Goal: Obtain resource: Download file/media

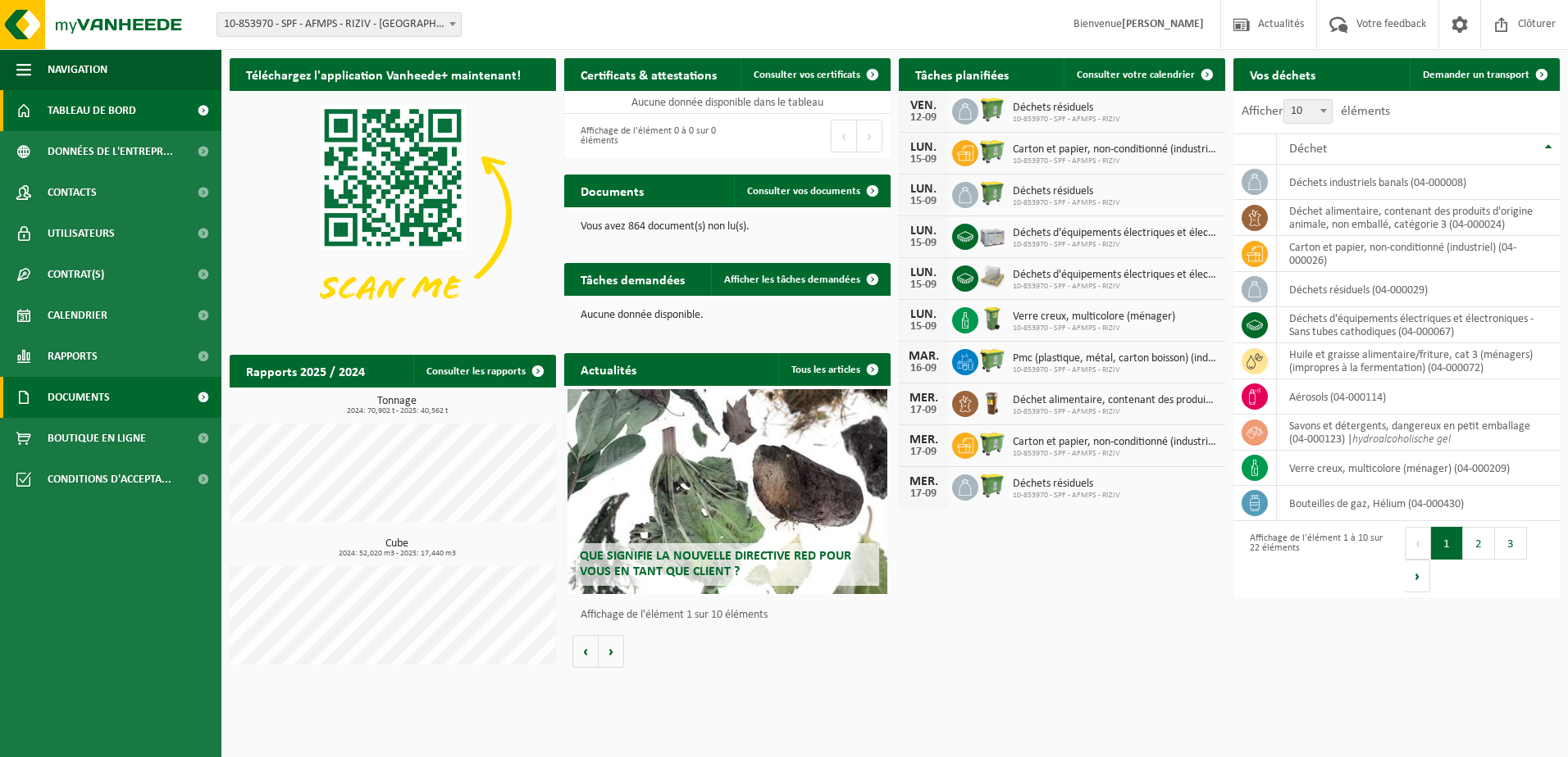
click at [64, 390] on span "Documents" at bounding box center [78, 397] width 63 height 41
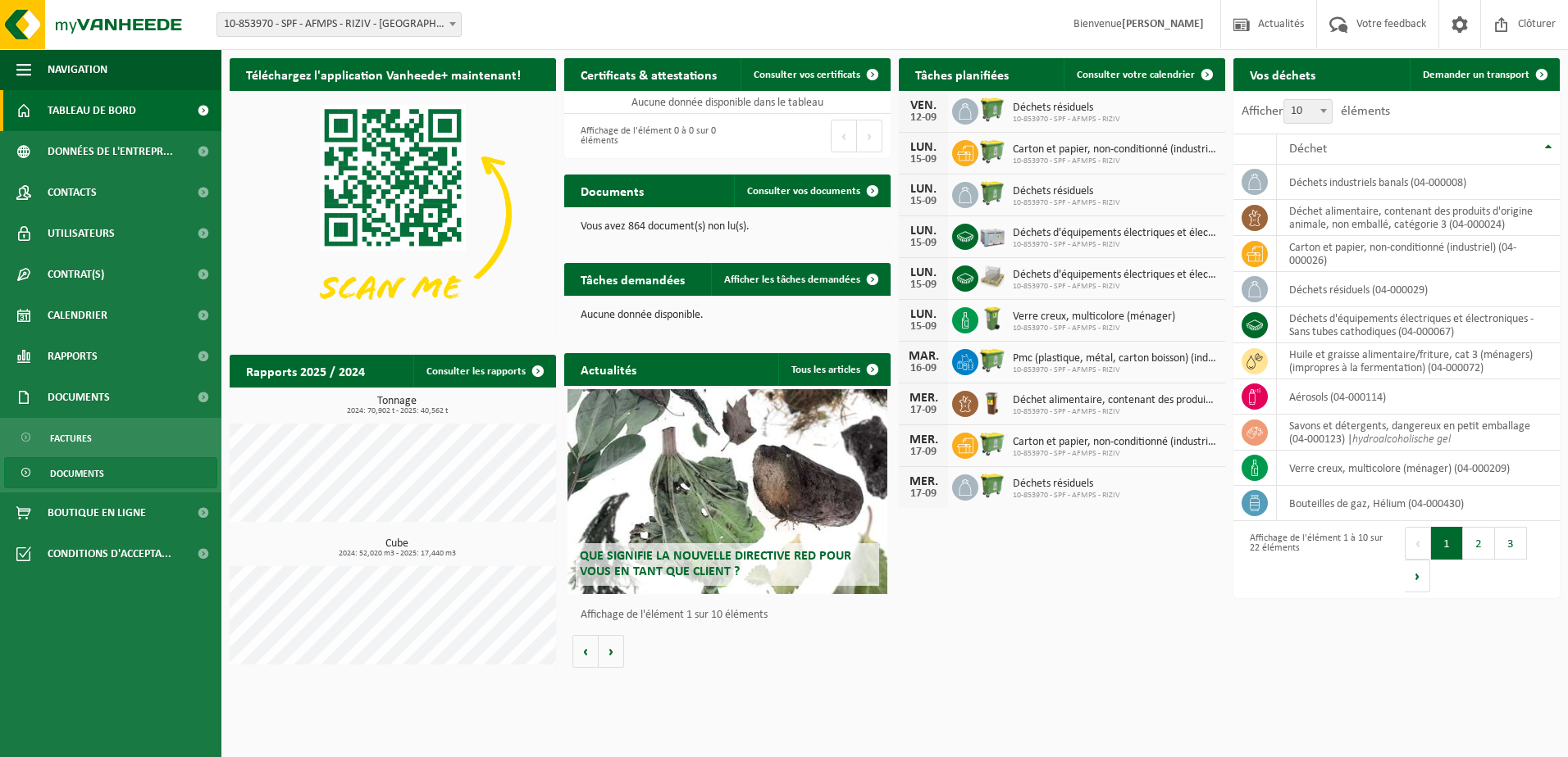
click at [74, 468] on span "Documents" at bounding box center [77, 474] width 54 height 31
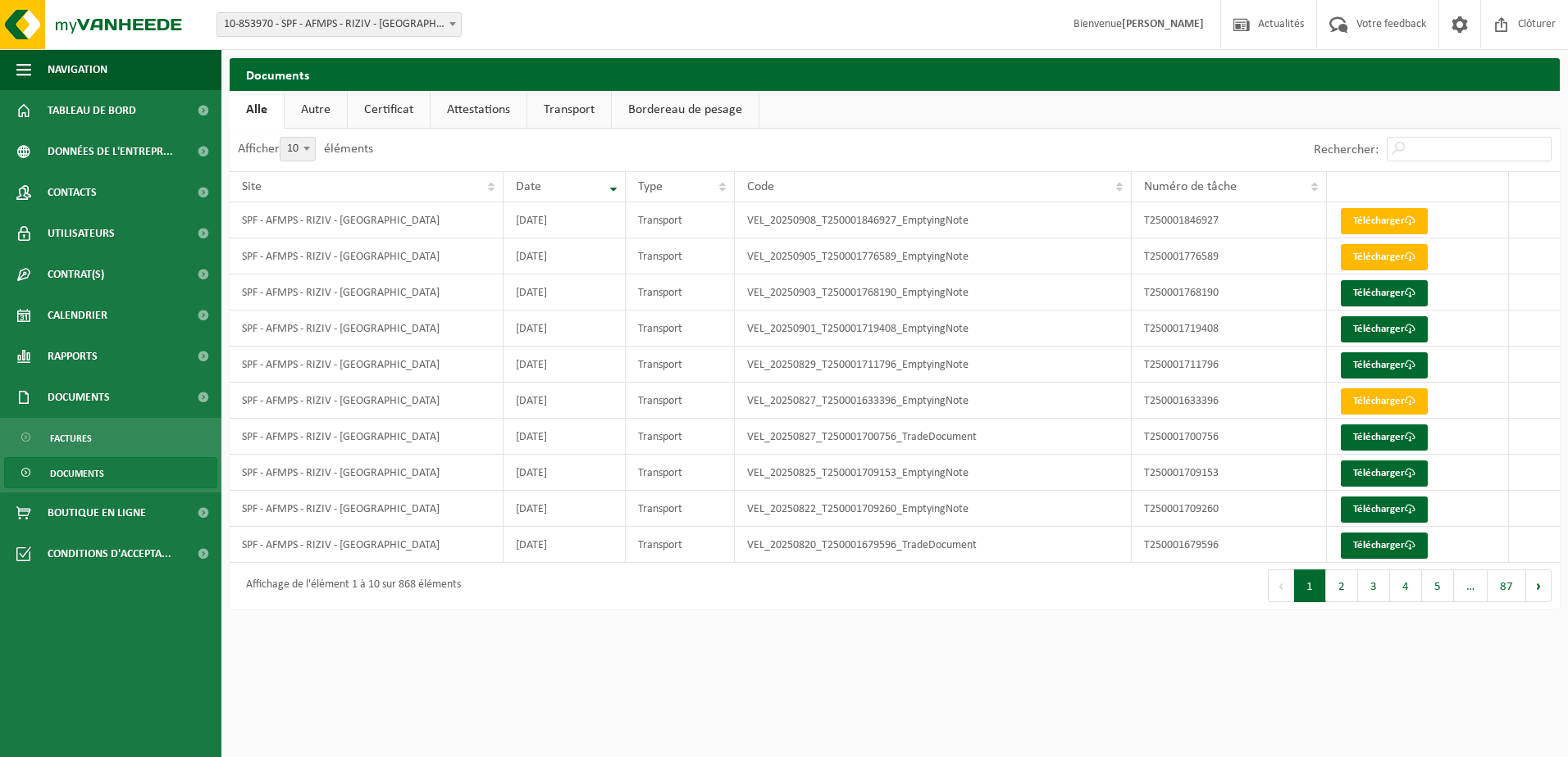
click at [378, 107] on link "Certificat" at bounding box center [388, 109] width 82 height 38
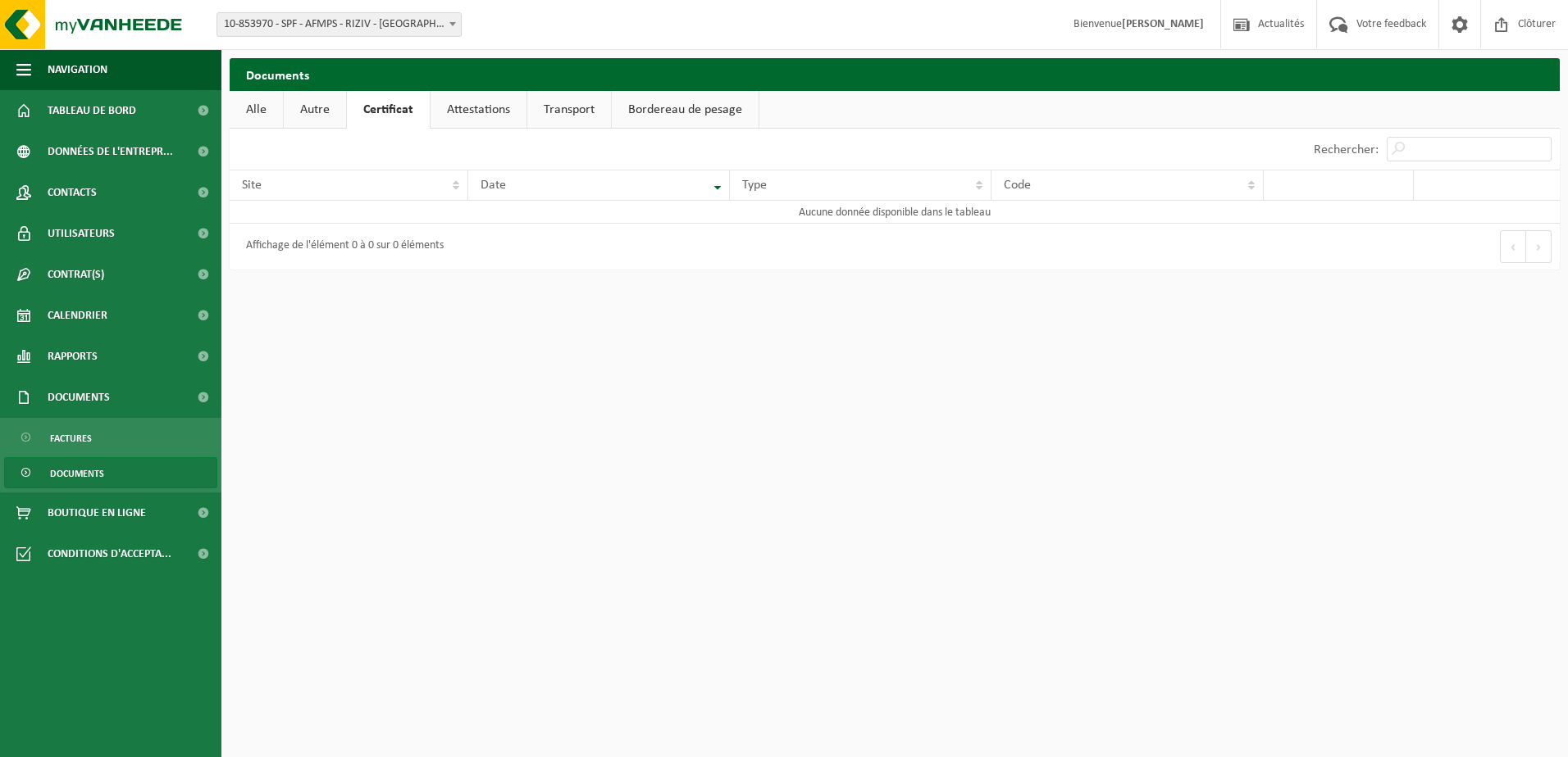
click at [463, 104] on link "Attestations" at bounding box center [479, 109] width 96 height 38
click at [557, 104] on link "Transport" at bounding box center [571, 109] width 84 height 38
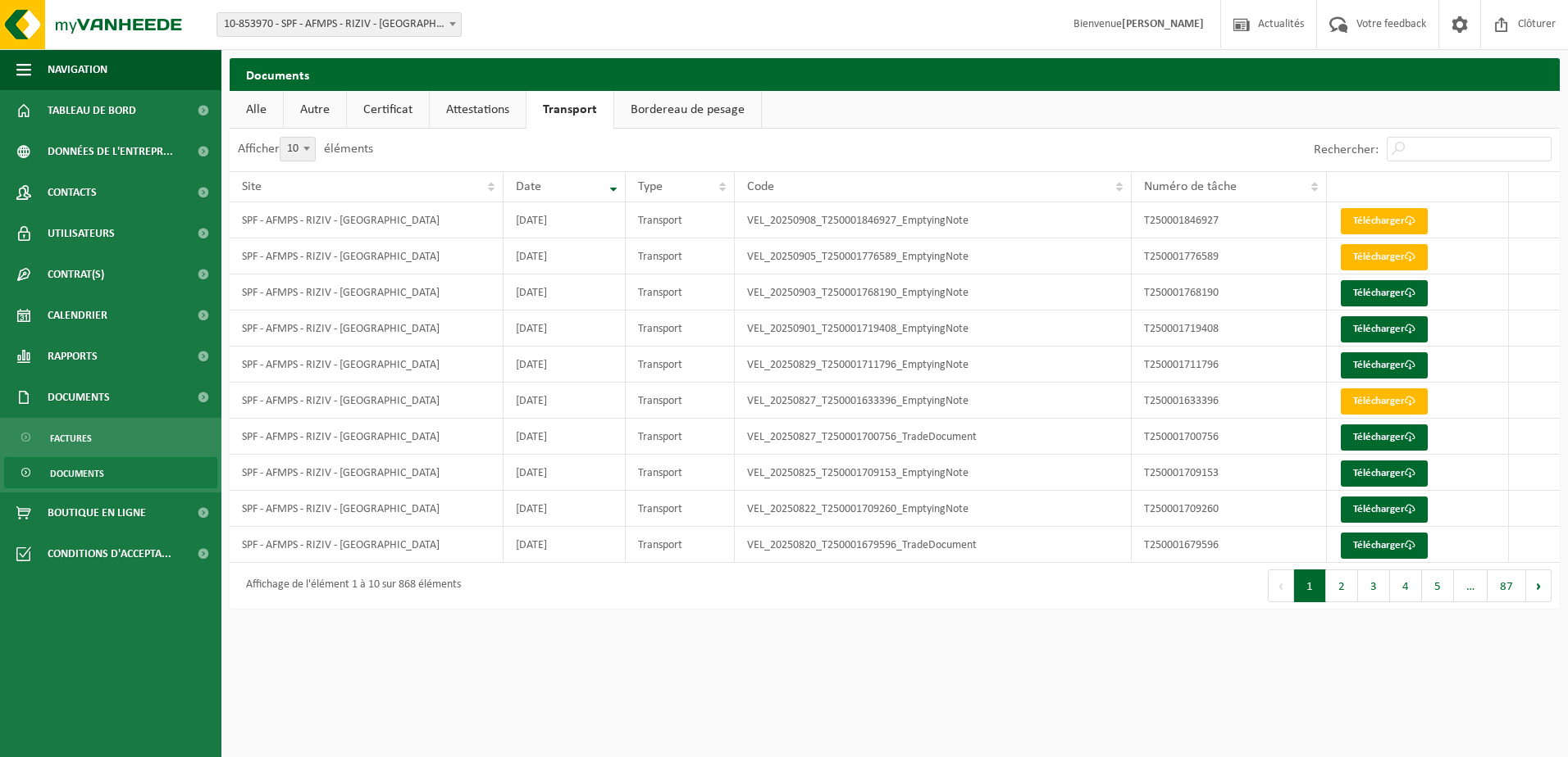
click at [666, 105] on link "Bordereau de pesage" at bounding box center [687, 109] width 146 height 38
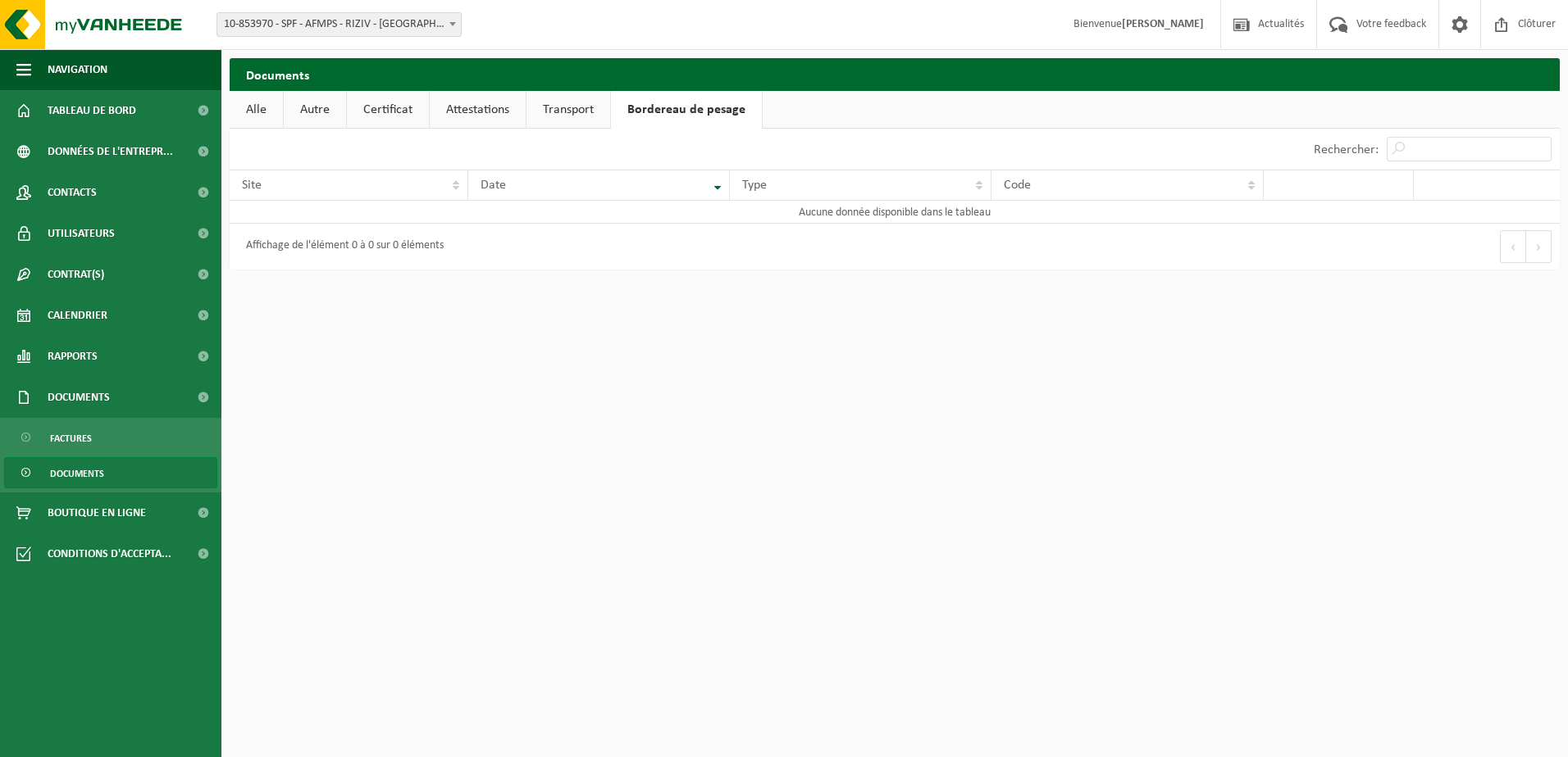
click at [570, 108] on link "Transport" at bounding box center [568, 109] width 84 height 38
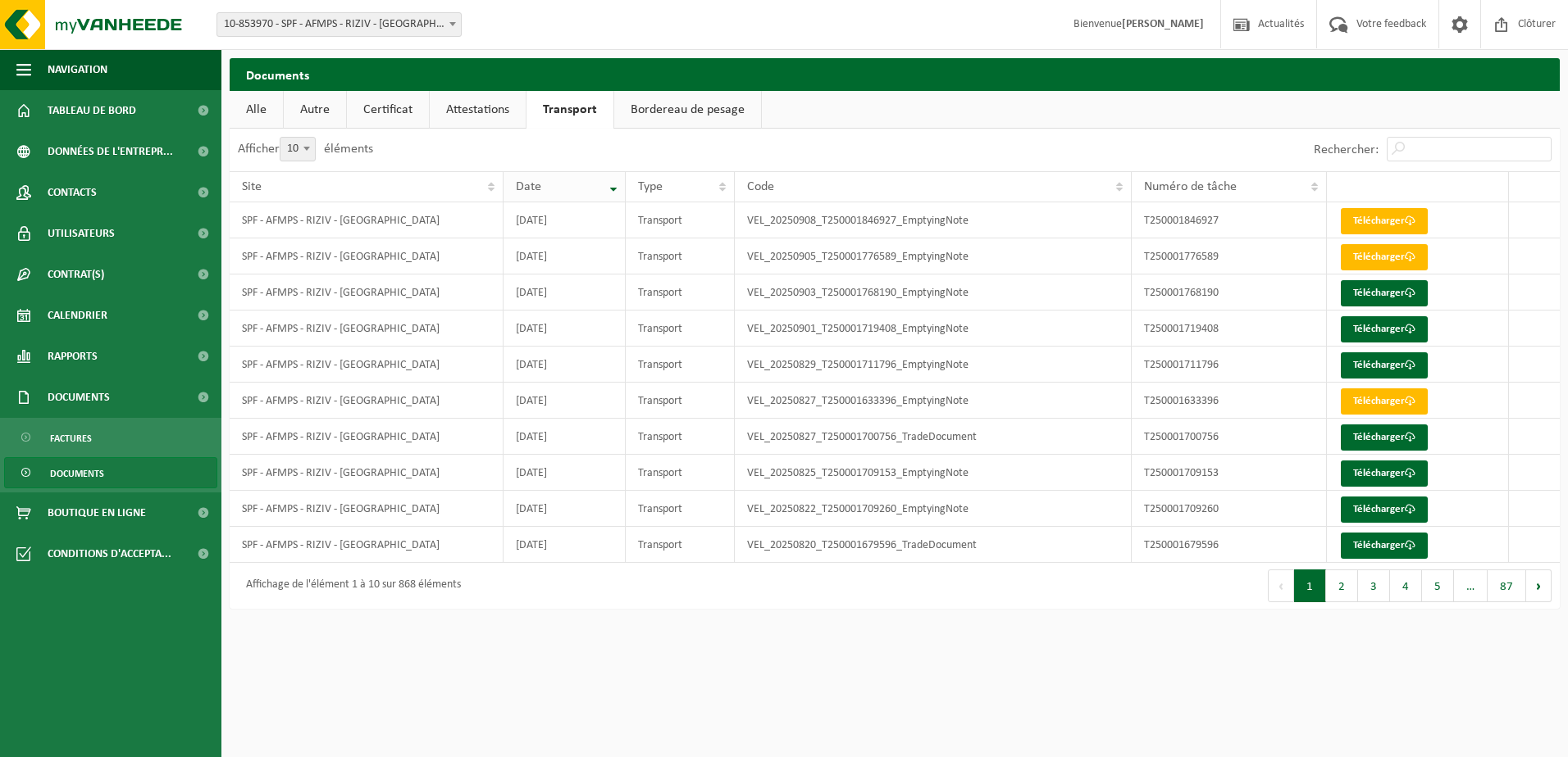
click at [611, 195] on th "Date" at bounding box center [564, 187] width 122 height 31
click at [615, 190] on th "Date" at bounding box center [564, 187] width 122 height 31
click at [615, 181] on th "Date" at bounding box center [564, 187] width 122 height 31
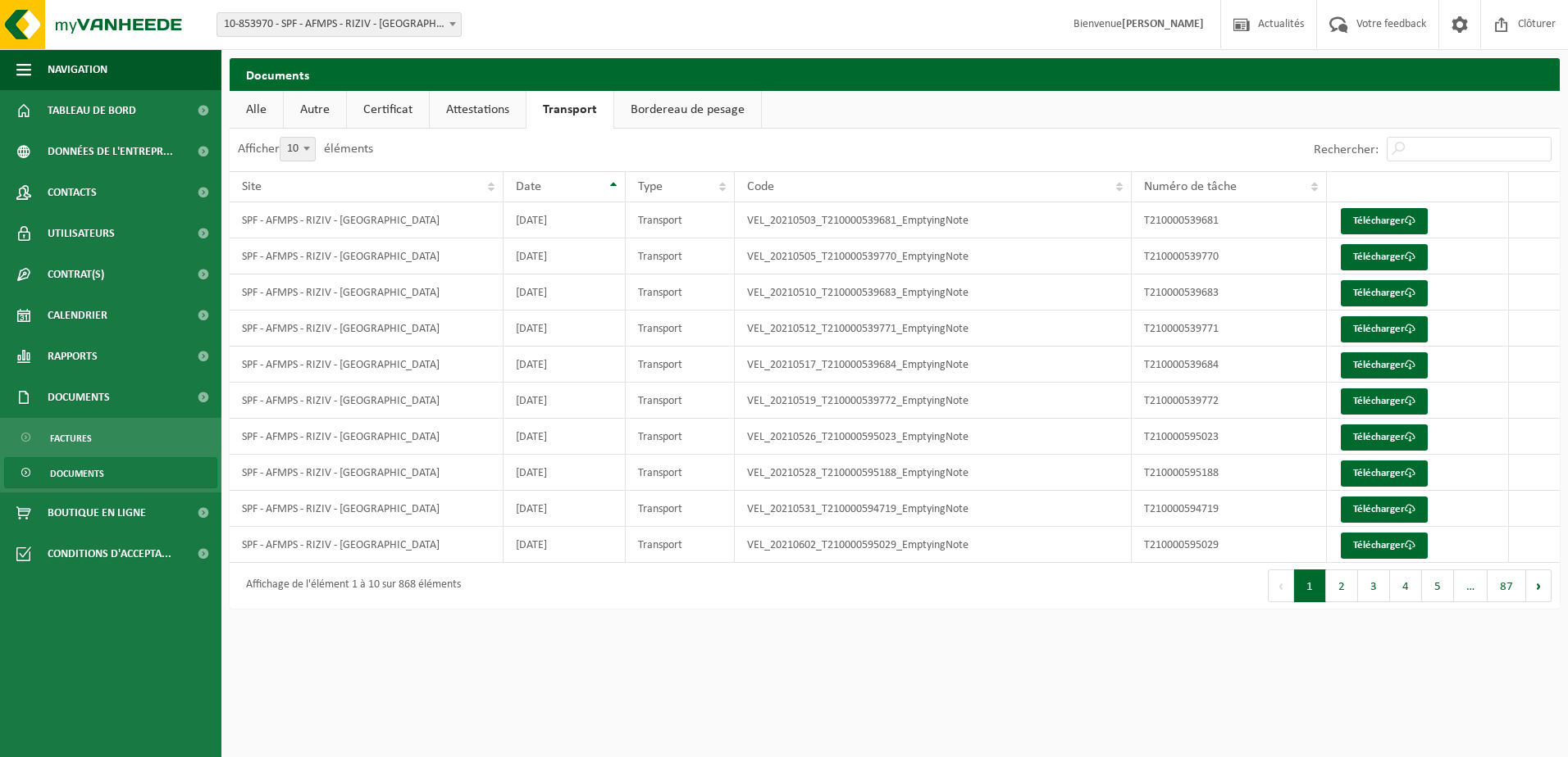
click at [615, 181] on th "Date" at bounding box center [564, 187] width 122 height 31
click at [1402, 222] on link "Télécharger" at bounding box center [1384, 221] width 87 height 26
